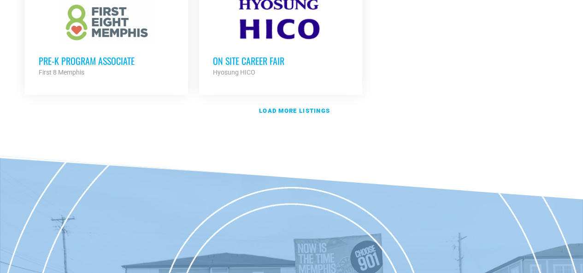
scroll to position [1272, 0]
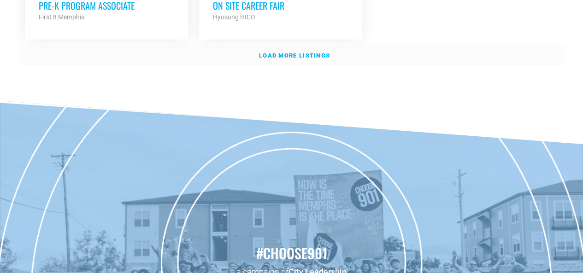
click at [312, 52] on strong "Load more listings" at bounding box center [294, 55] width 71 height 7
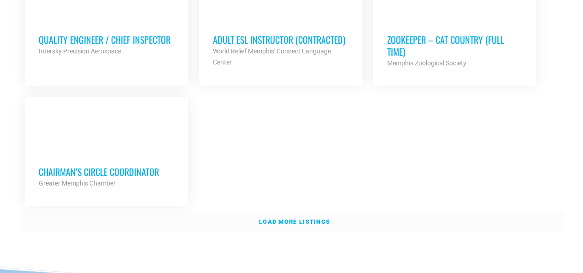
scroll to position [2065, 0]
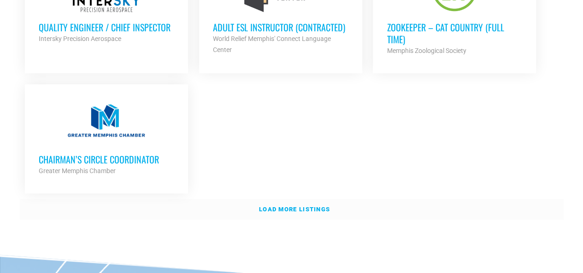
click at [277, 206] on strong "Load more listings" at bounding box center [294, 209] width 71 height 7
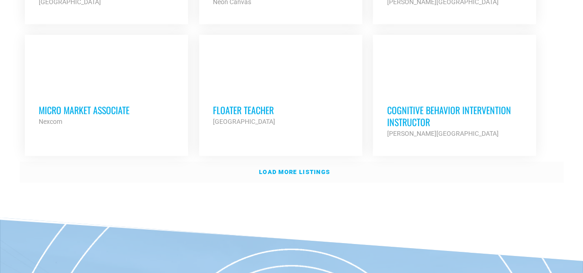
scroll to position [2932, 0]
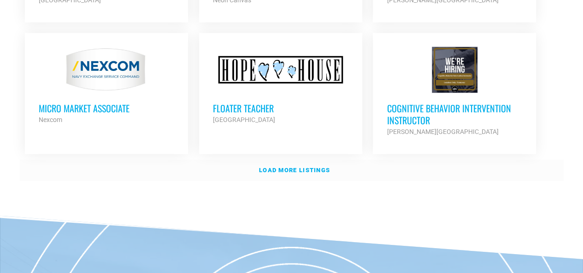
click at [282, 167] on strong "Load more listings" at bounding box center [294, 170] width 71 height 7
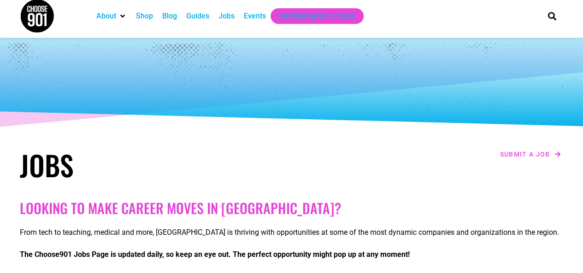
scroll to position [0, 0]
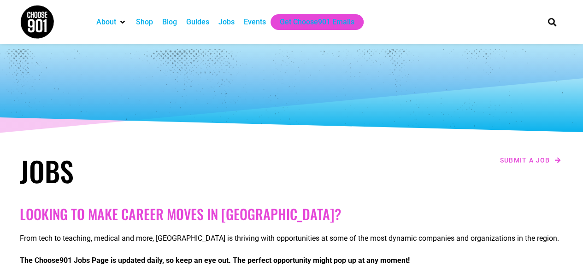
click at [257, 22] on div "Events" at bounding box center [255, 22] width 22 height 11
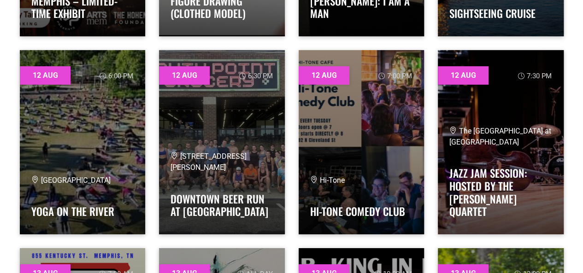
scroll to position [1511, 0]
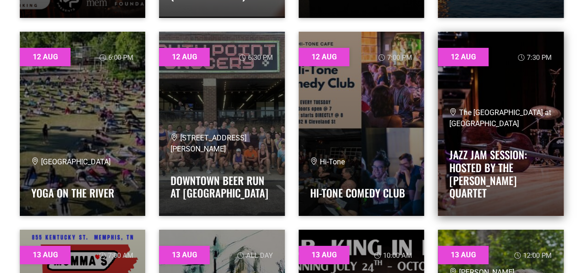
click at [528, 145] on div "The Green Room at Crosstown Arts Jazz Jam Session: Hosted by the Alex Upton Qua…" at bounding box center [501, 155] width 103 height 97
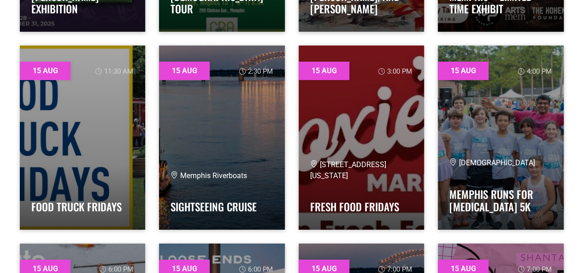
scroll to position [3300, 0]
